Goal: Navigation & Orientation: Go to known website

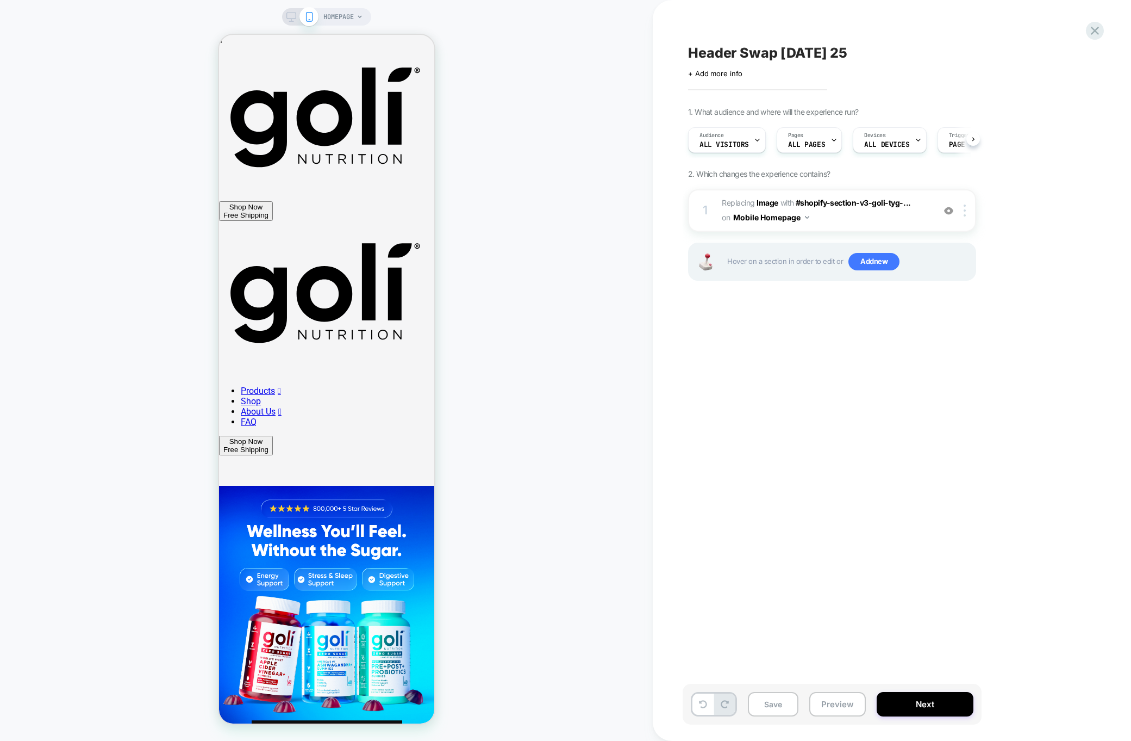
scroll to position [0, 1]
